Goal: Transaction & Acquisition: Purchase product/service

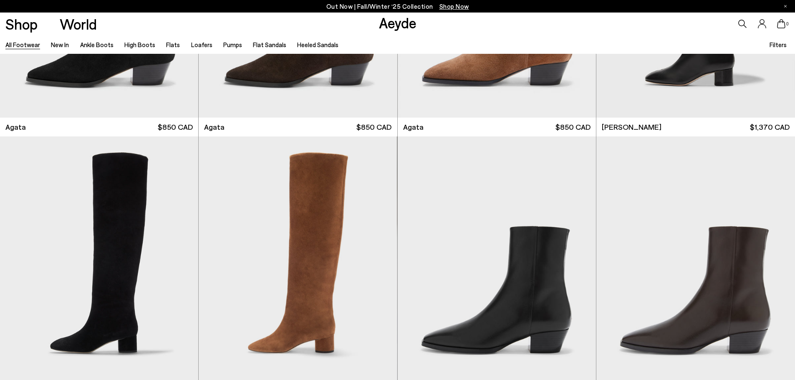
scroll to position [542, 0]
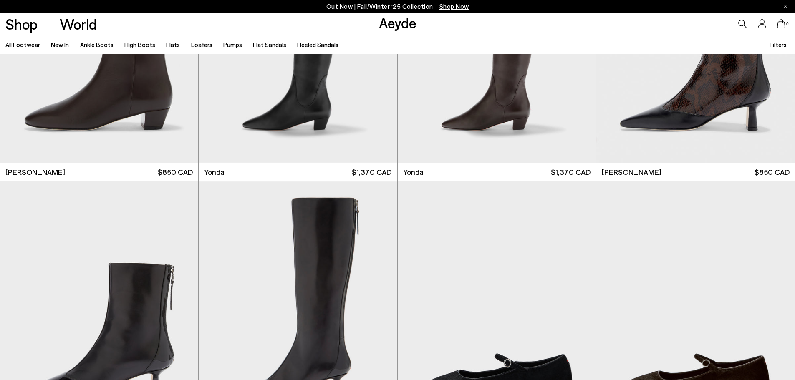
scroll to position [2753, 0]
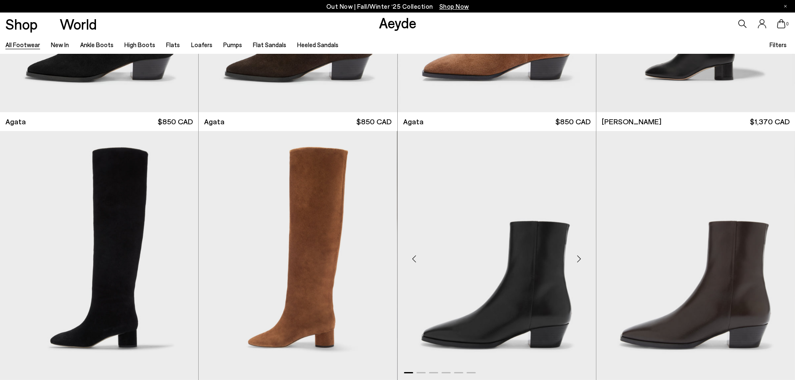
scroll to position [292, 0]
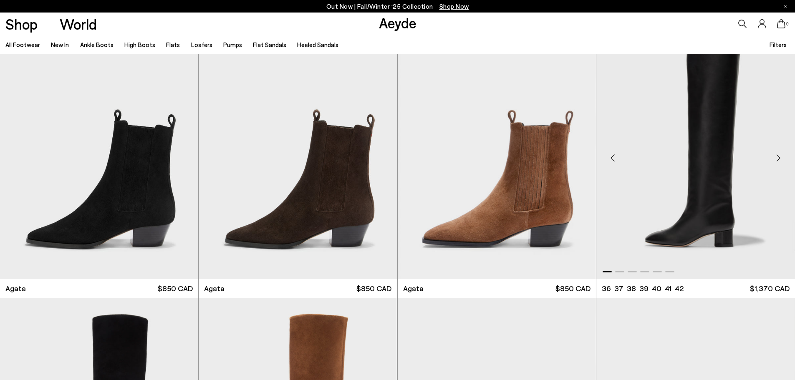
click at [740, 169] on img "1 / 6" at bounding box center [695, 154] width 199 height 249
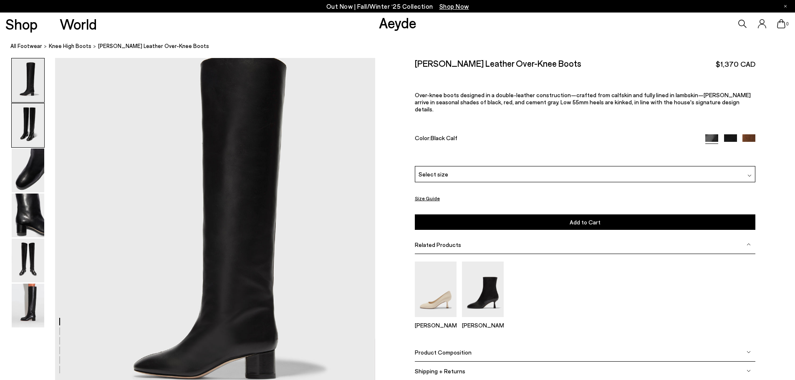
click at [17, 126] on img at bounding box center [28, 125] width 33 height 44
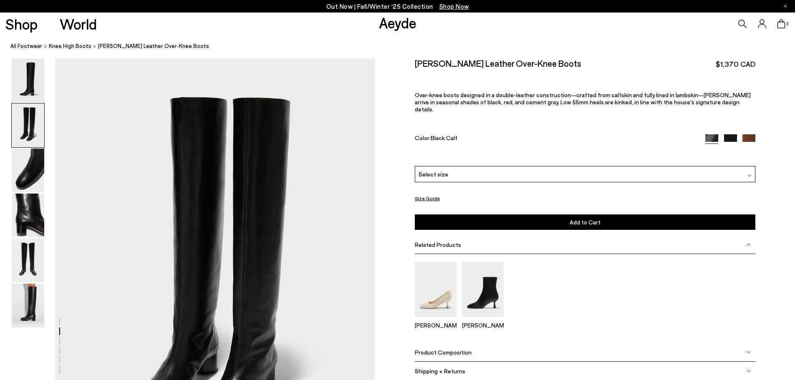
scroll to position [324, 0]
